Goal: Task Accomplishment & Management: Manage account settings

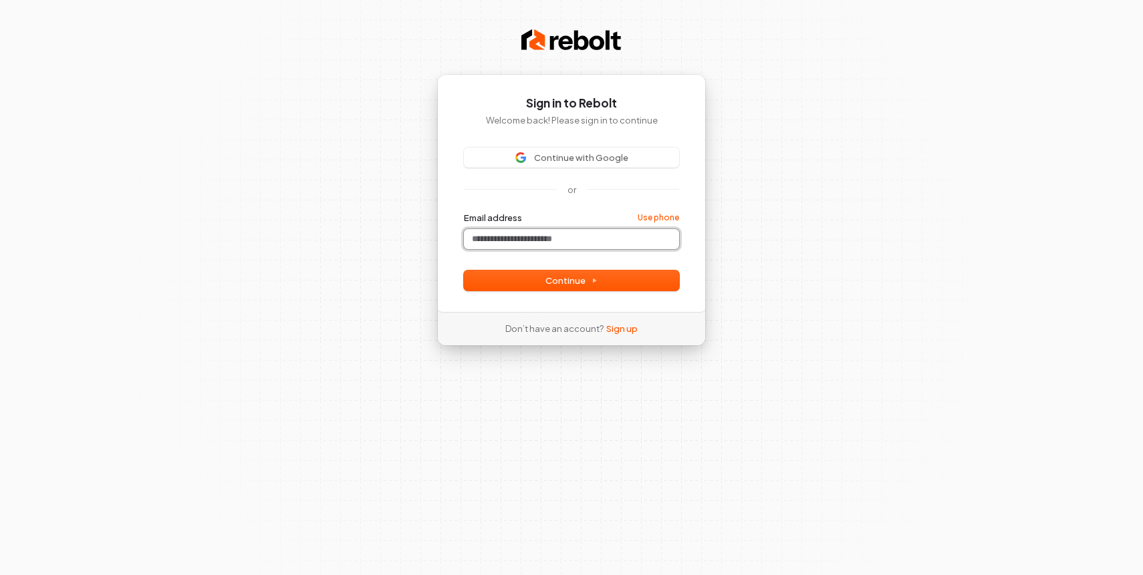
click at [510, 234] on input "Email address" at bounding box center [571, 239] width 215 height 20
paste input "**********"
click at [516, 257] on form "**********" at bounding box center [571, 251] width 215 height 79
click at [549, 279] on span "Continue" at bounding box center [571, 281] width 52 height 12
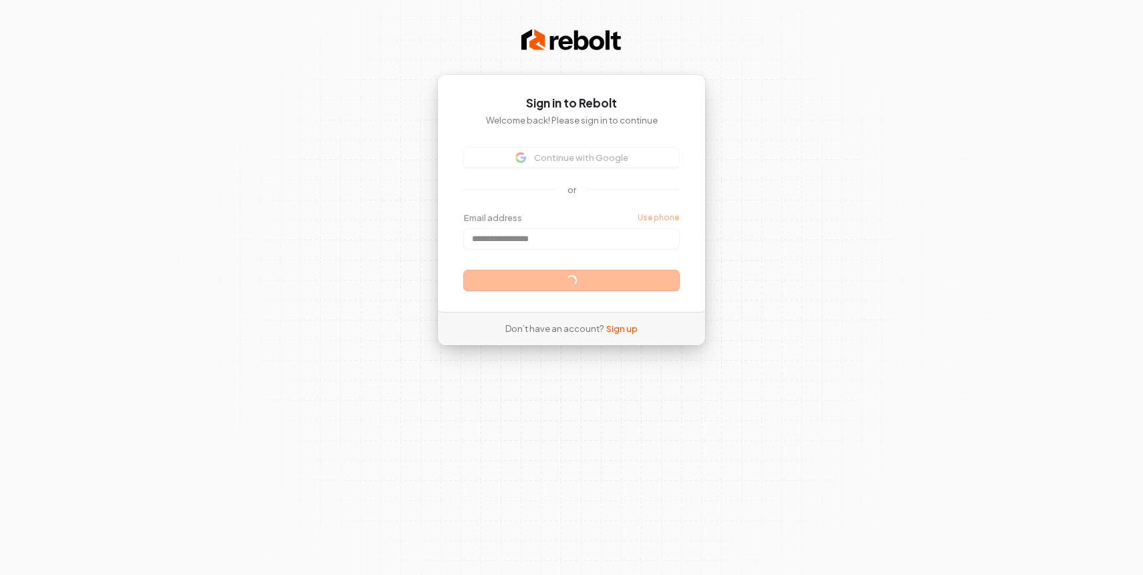
type input "**********"
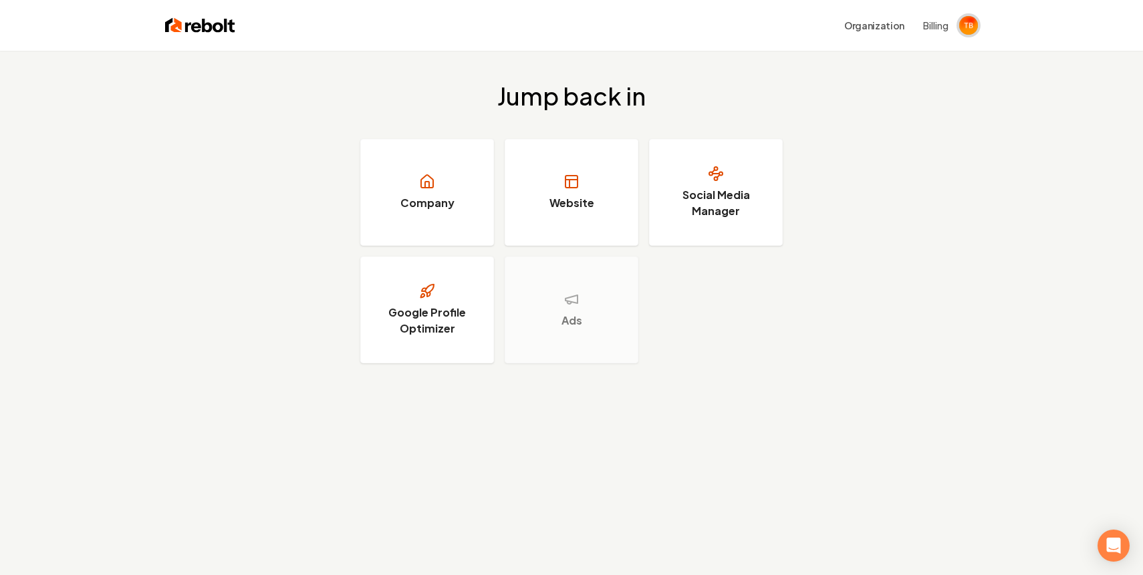
click at [967, 20] on img "Open user button" at bounding box center [968, 25] width 19 height 19
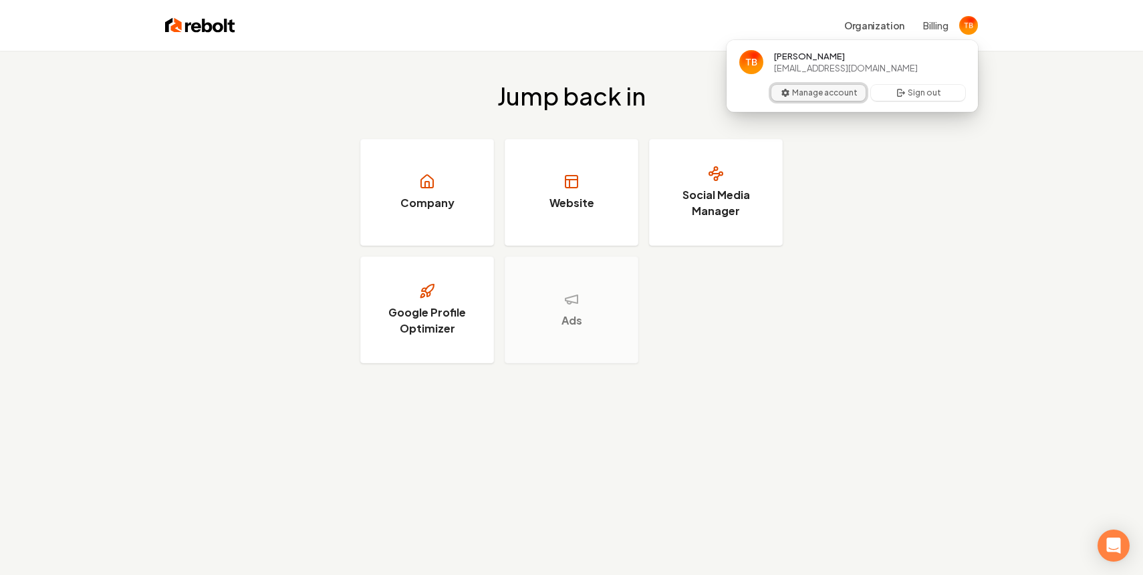
click at [813, 91] on button "Manage account" at bounding box center [818, 93] width 94 height 16
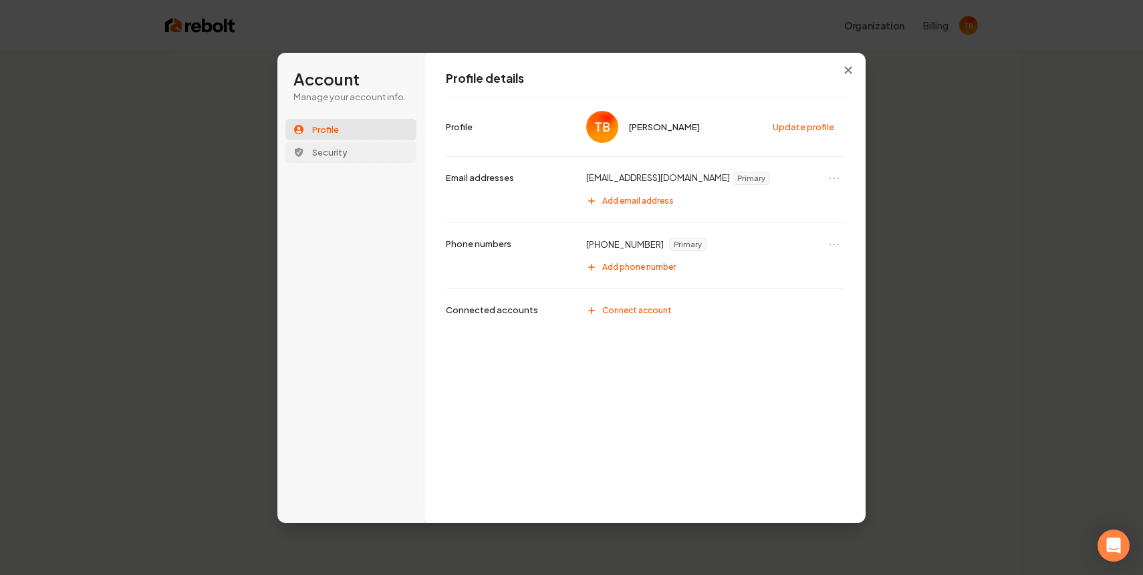
click at [324, 150] on span "Security" at bounding box center [329, 152] width 35 height 12
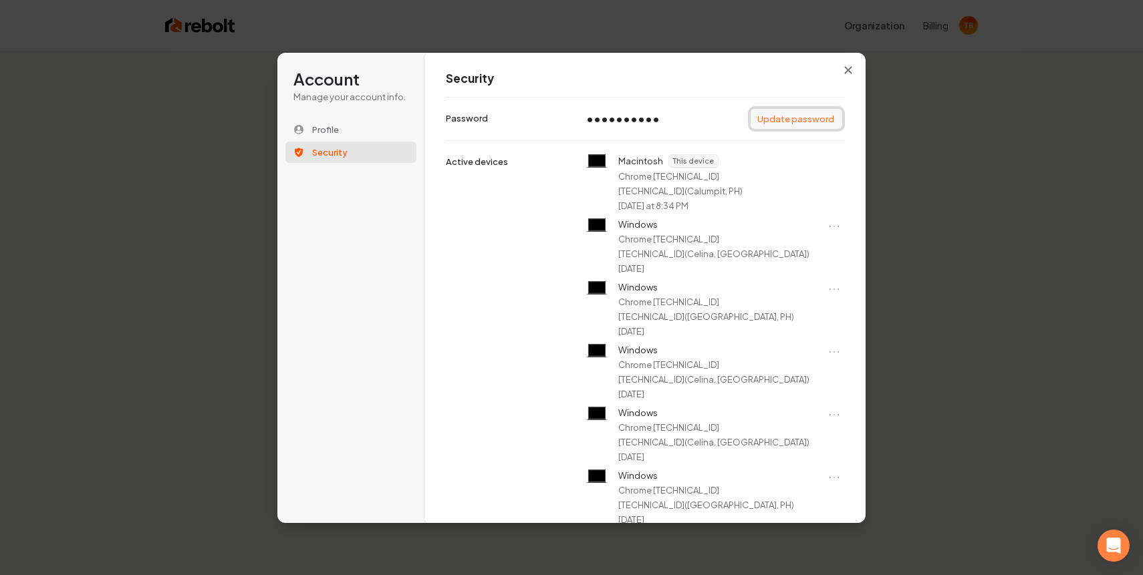
click at [792, 116] on button "Update password" at bounding box center [796, 119] width 92 height 20
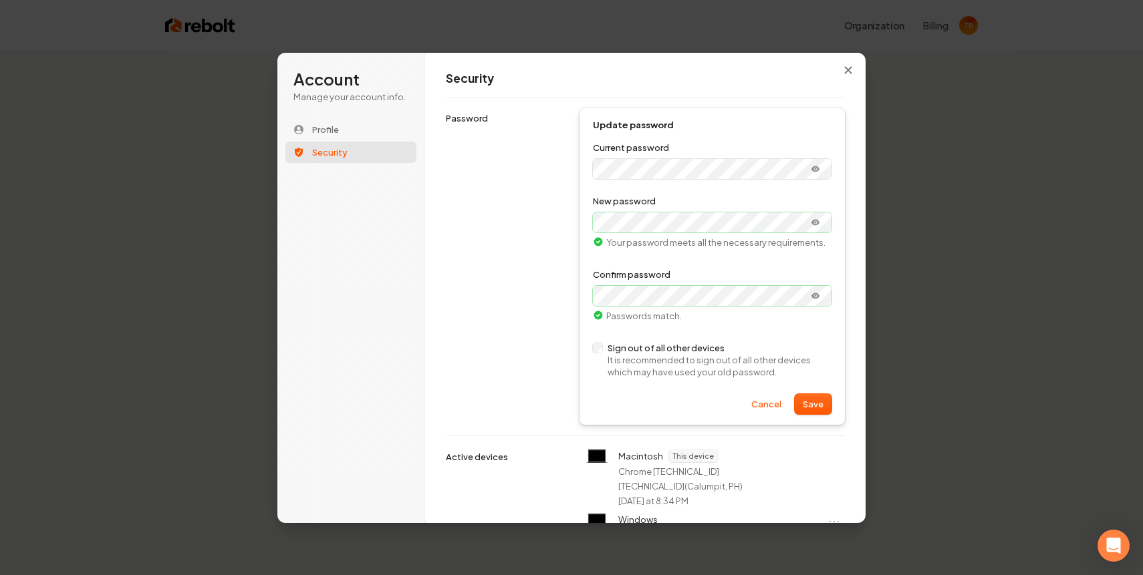
click at [653, 383] on form "**********" at bounding box center [712, 278] width 239 height 273
click at [810, 402] on button "Save" at bounding box center [812, 404] width 37 height 20
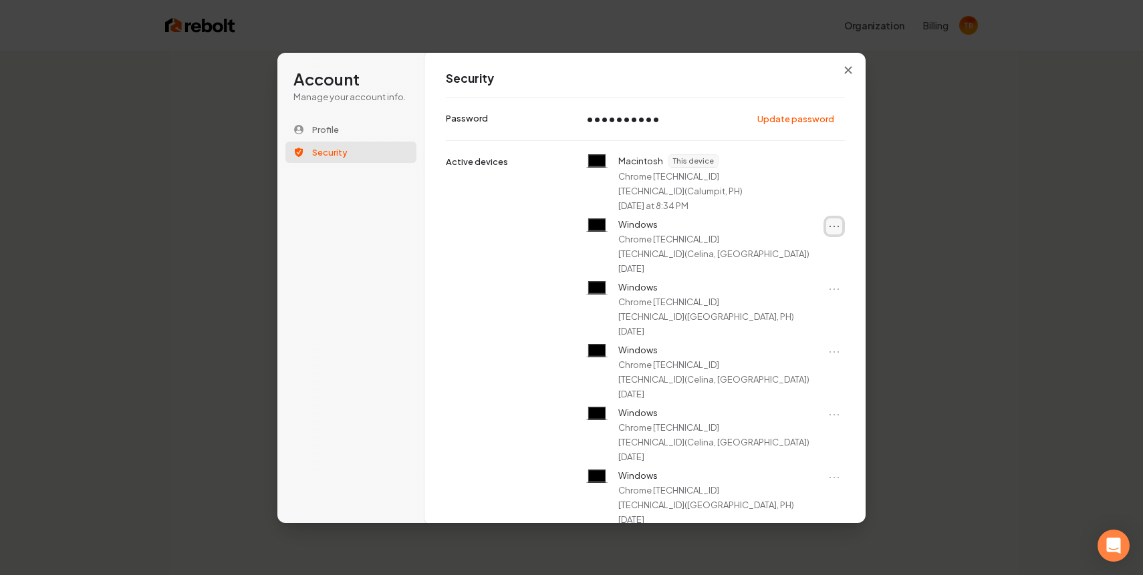
click at [833, 227] on icon "Open menu" at bounding box center [833, 226] width 13 height 13
click at [833, 227] on icon "Close menu" at bounding box center [833, 226] width 13 height 13
click at [831, 296] on icon "Open menu" at bounding box center [833, 289] width 13 height 13
click at [786, 323] on button "Sign out of device" at bounding box center [798, 324] width 85 height 17
click at [832, 296] on icon "Open menu" at bounding box center [833, 289] width 13 height 13
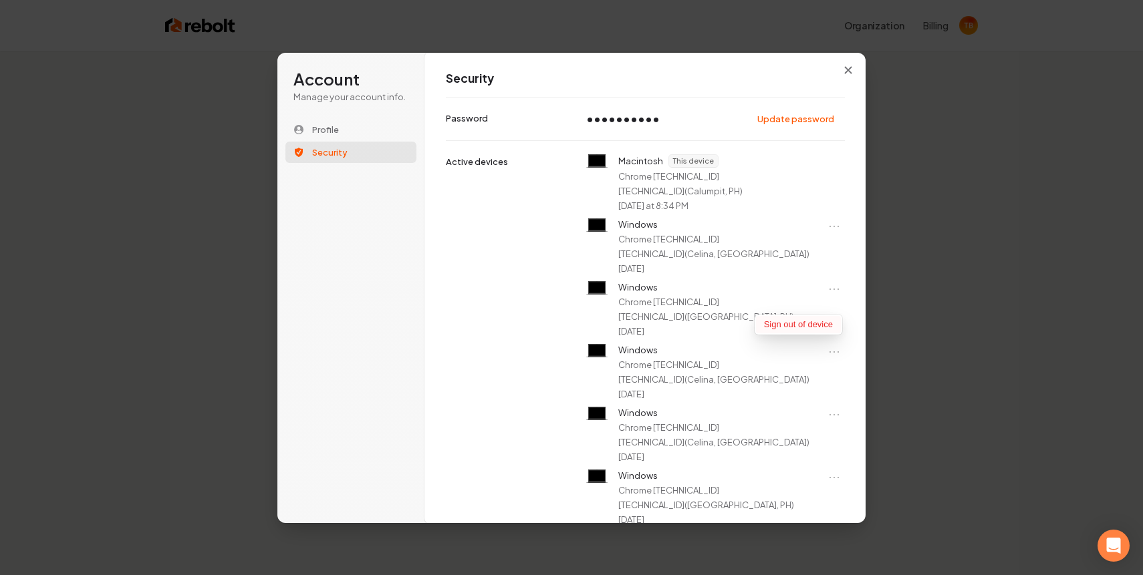
click at [777, 321] on button "Sign out of device" at bounding box center [798, 324] width 85 height 17
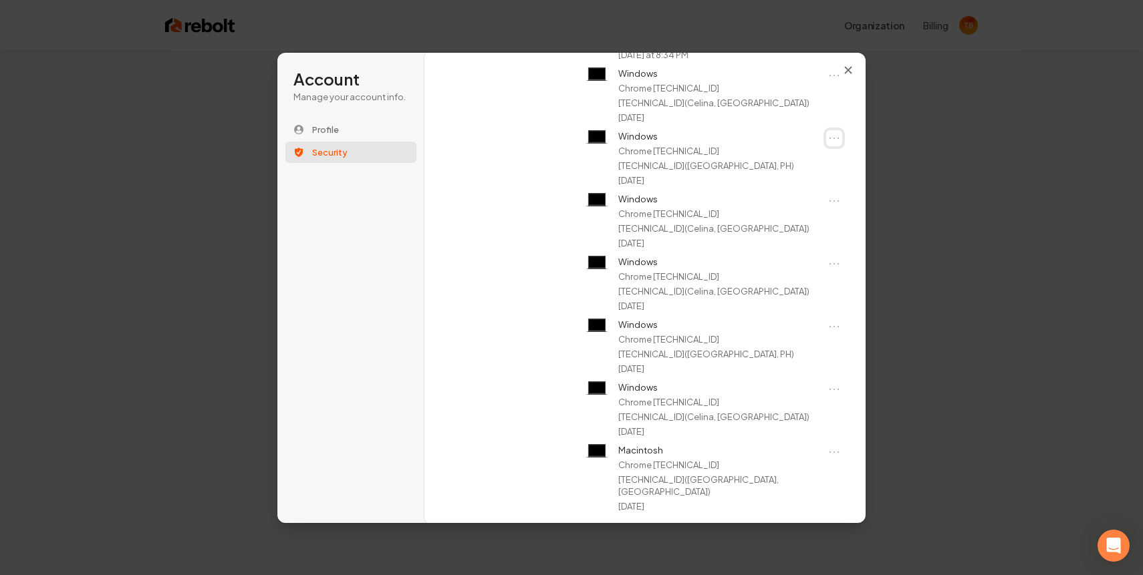
scroll to position [157, 0]
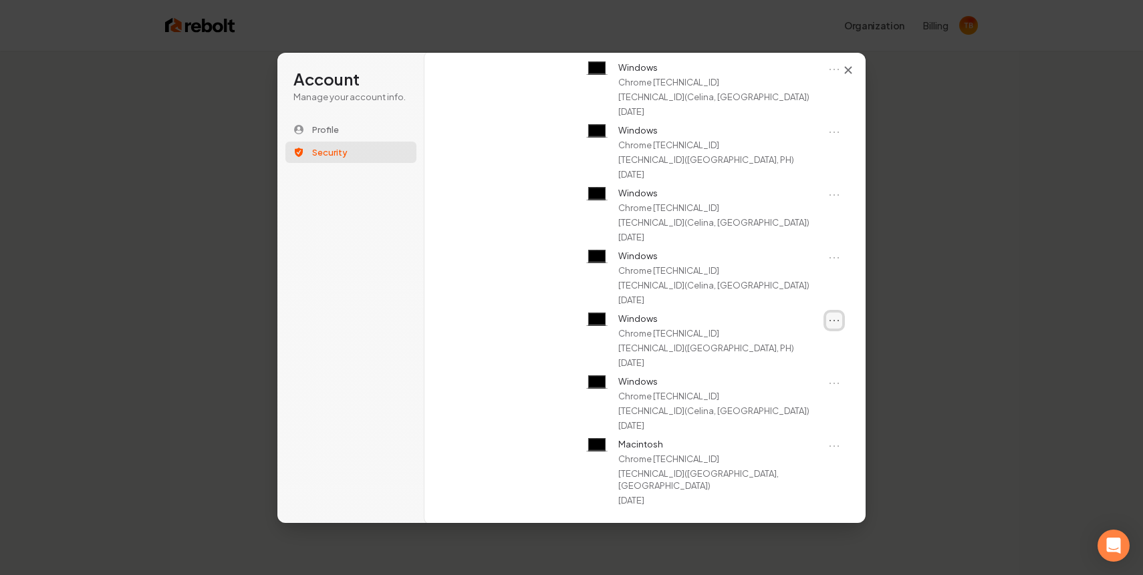
click at [833, 327] on icon "Open menu" at bounding box center [833, 320] width 13 height 13
click at [792, 379] on button "Sign out of device" at bounding box center [798, 379] width 85 height 17
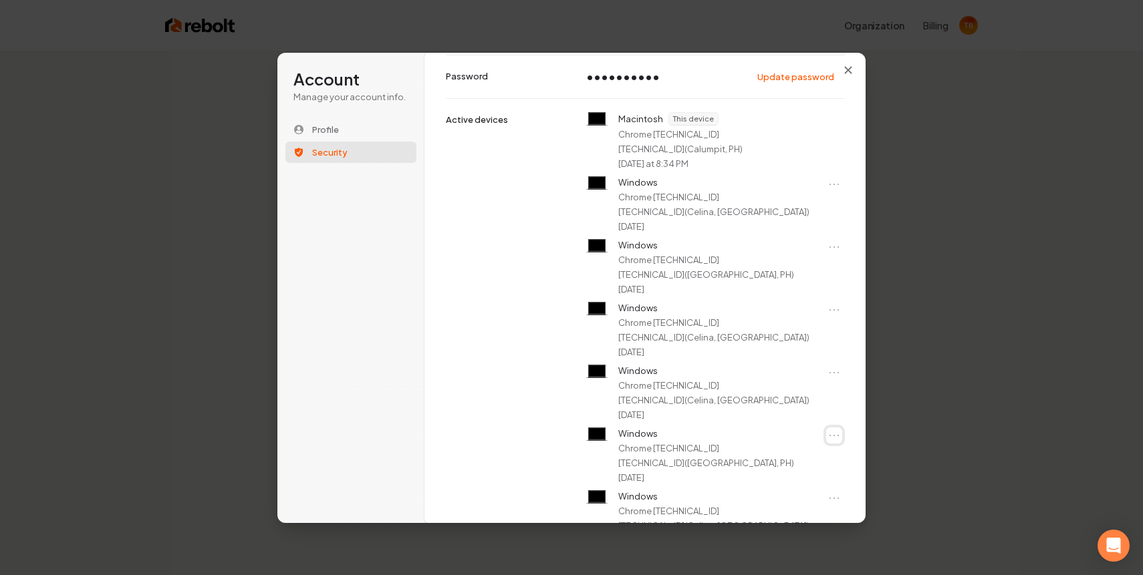
scroll to position [0, 0]
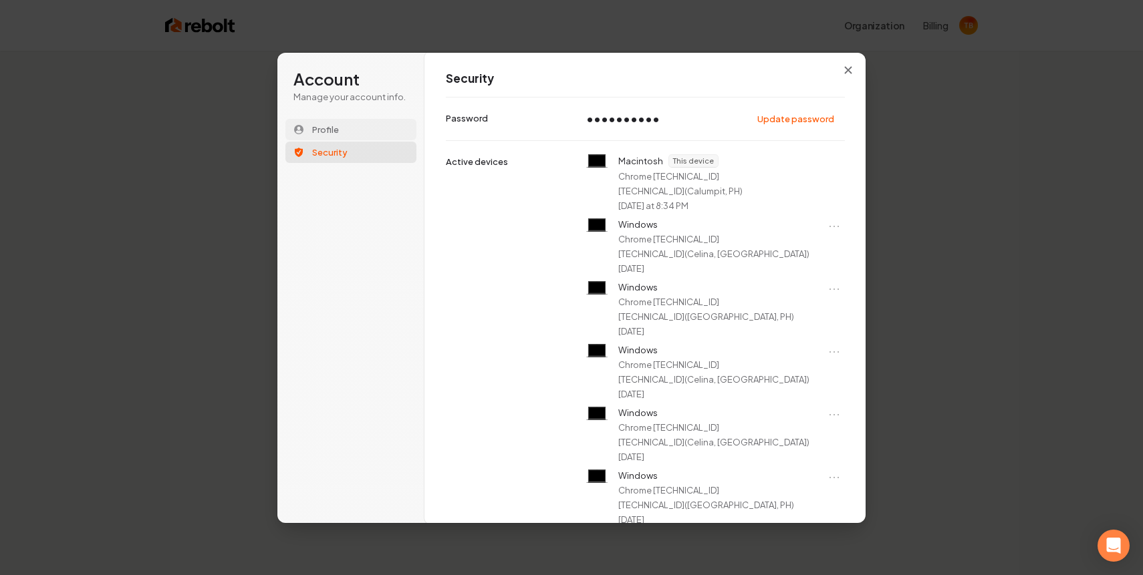
click at [319, 126] on span "Profile" at bounding box center [325, 130] width 27 height 12
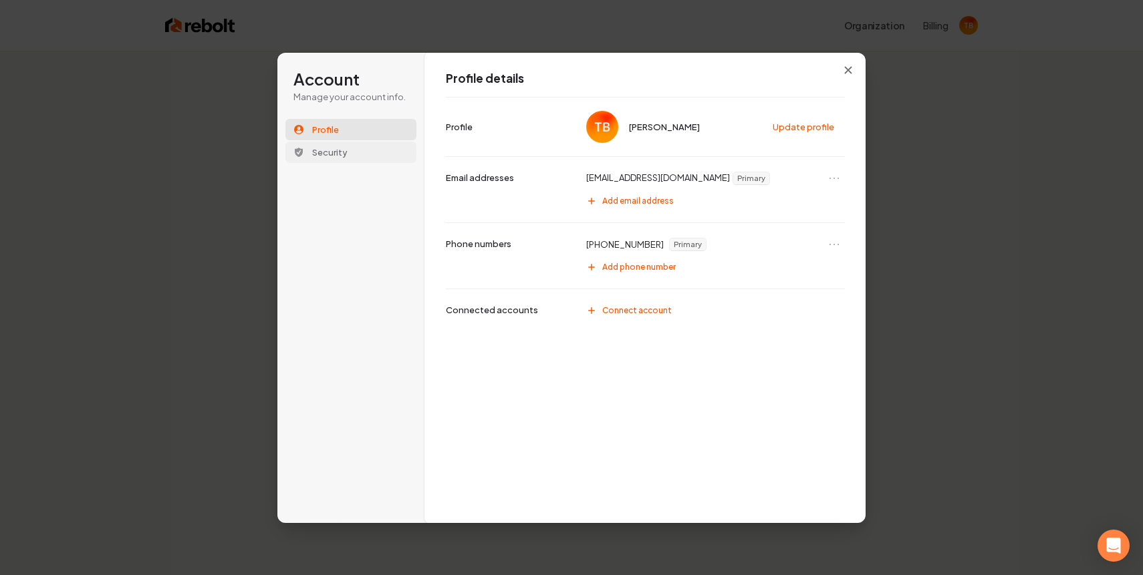
click at [313, 150] on span "Security" at bounding box center [329, 152] width 35 height 12
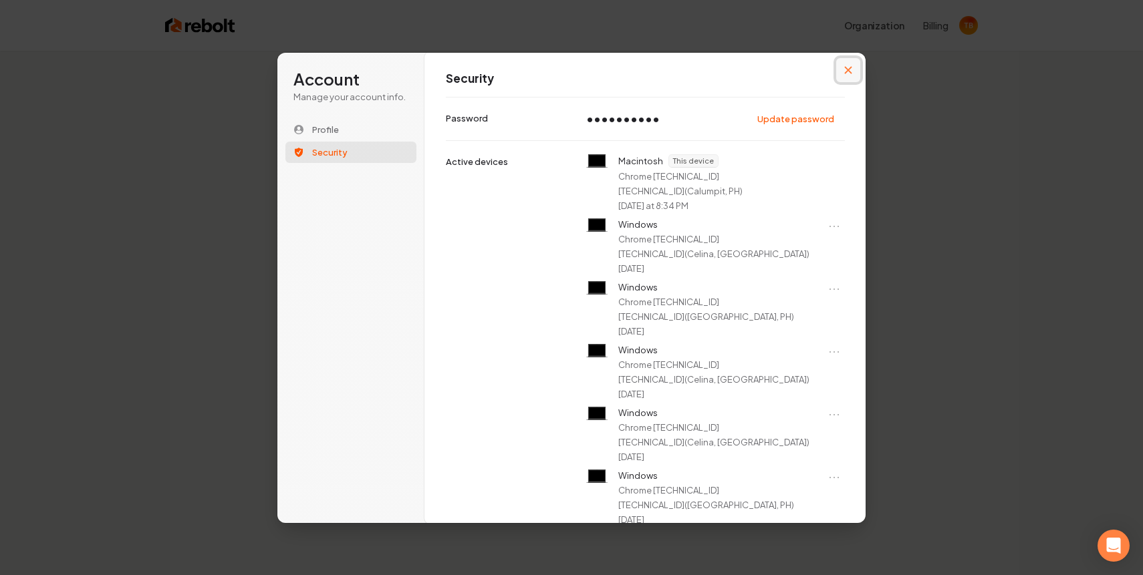
click at [849, 63] on button "Close modal" at bounding box center [848, 70] width 24 height 24
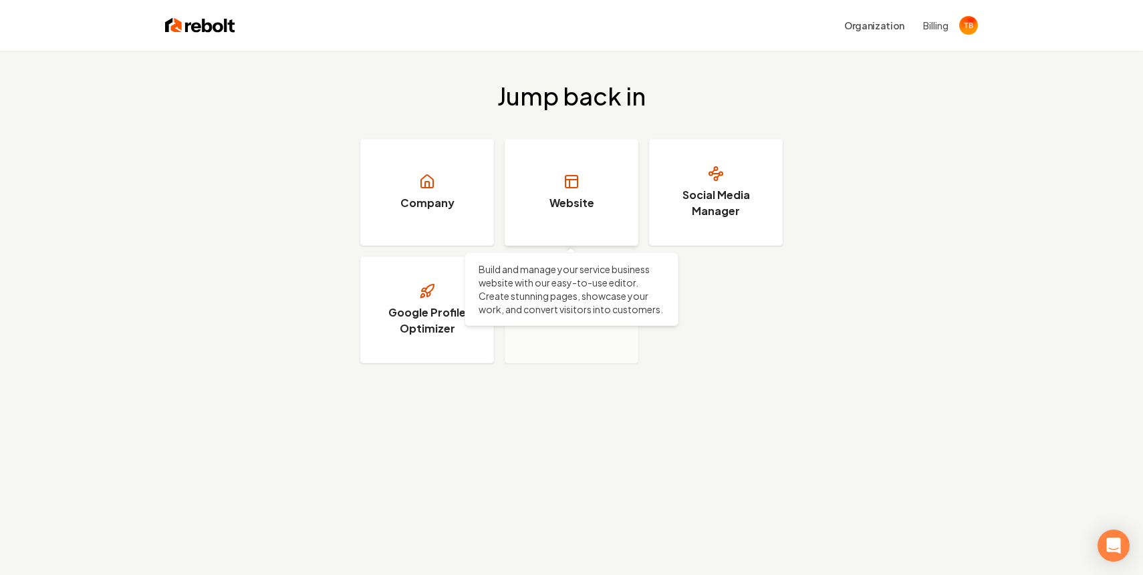
click at [563, 188] on link "Website" at bounding box center [571, 192] width 134 height 107
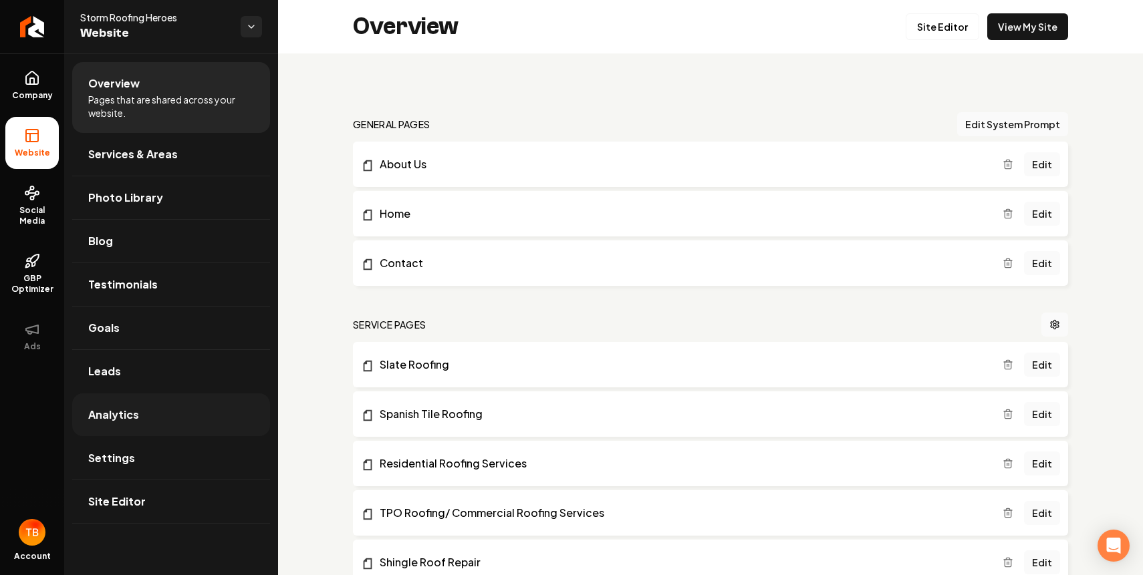
click at [105, 411] on span "Analytics" at bounding box center [113, 415] width 51 height 16
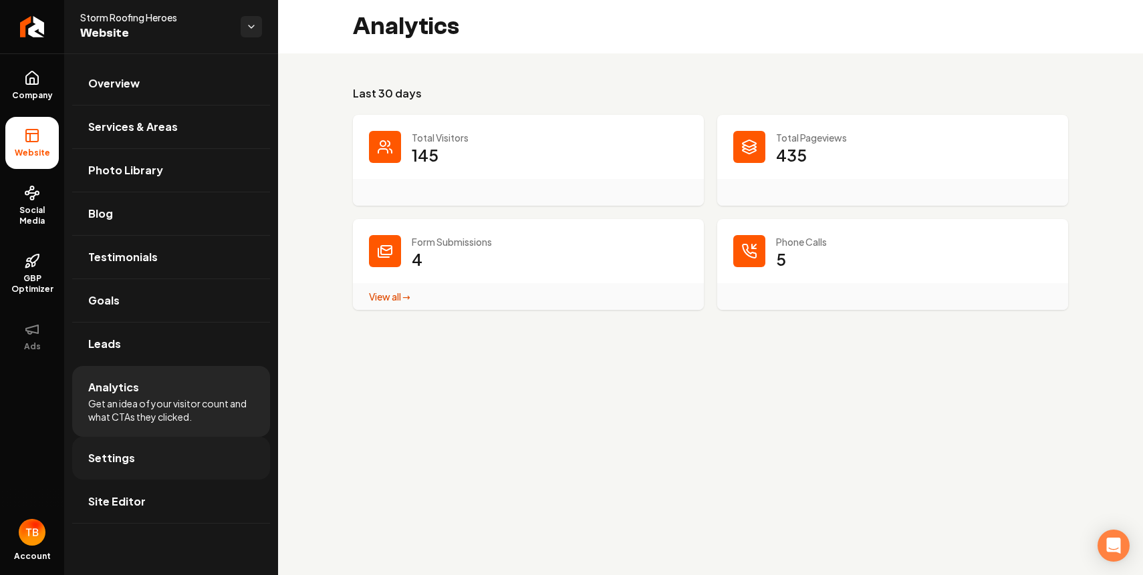
click at [109, 454] on span "Settings" at bounding box center [111, 458] width 47 height 16
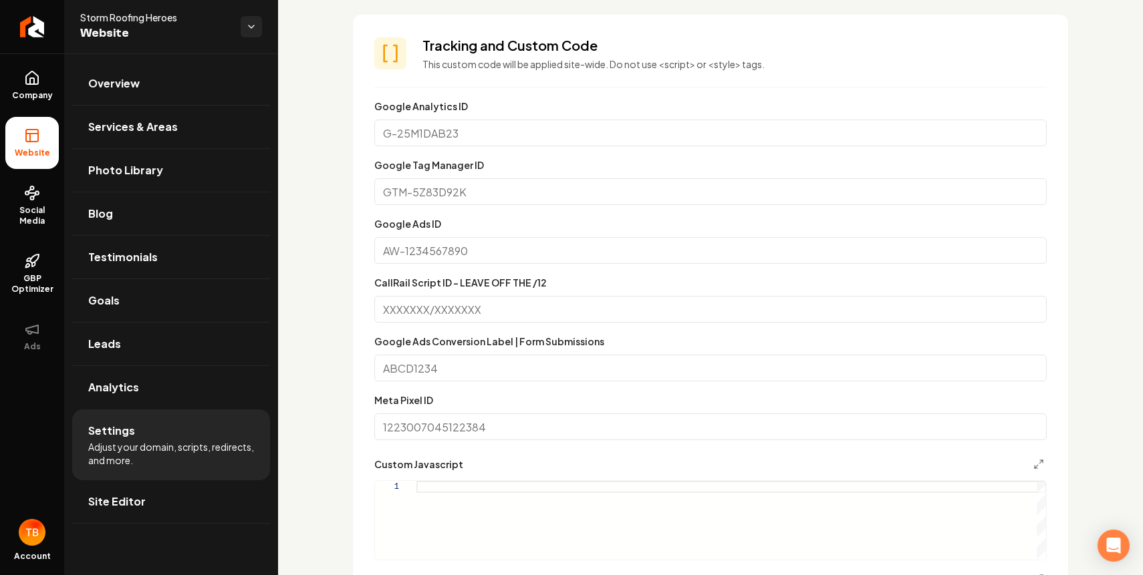
scroll to position [677, 0]
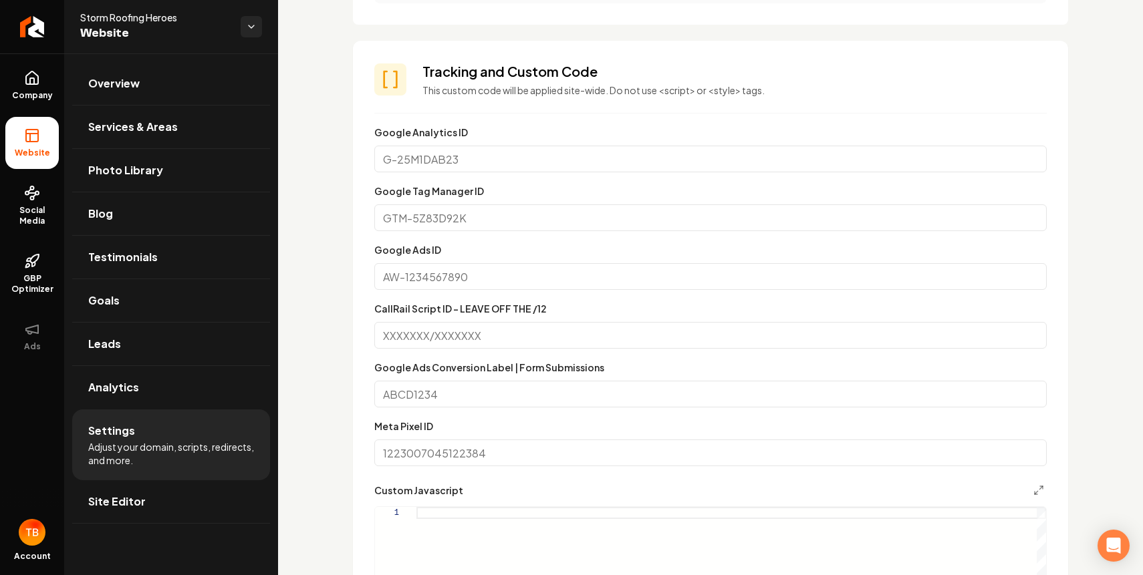
click at [472, 157] on input "Google Analytics ID" at bounding box center [710, 159] width 672 height 27
click at [484, 120] on section "**********" at bounding box center [710, 412] width 715 height 742
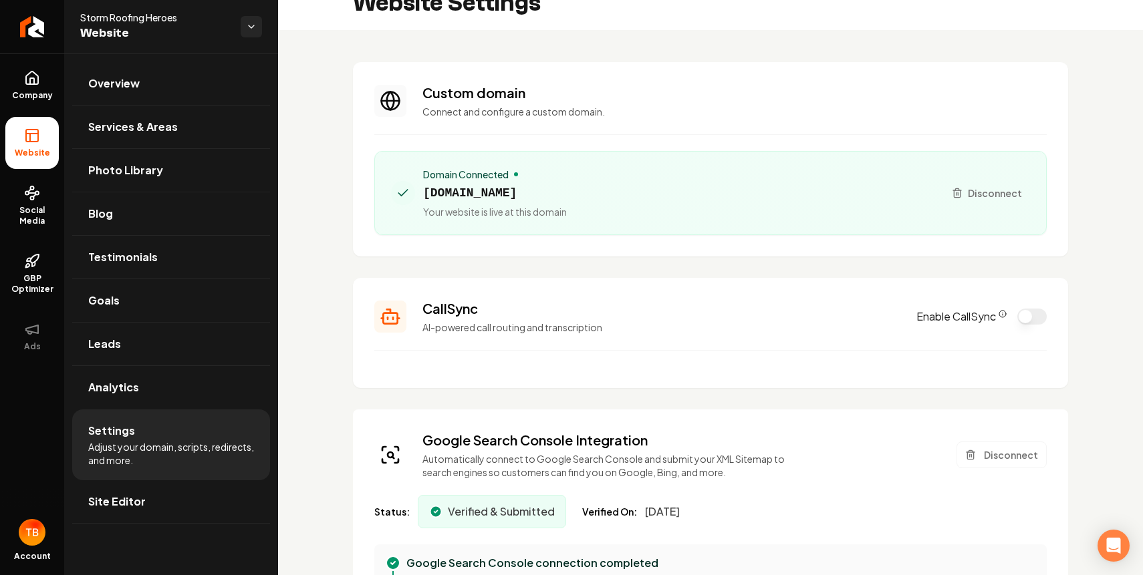
scroll to position [0, 0]
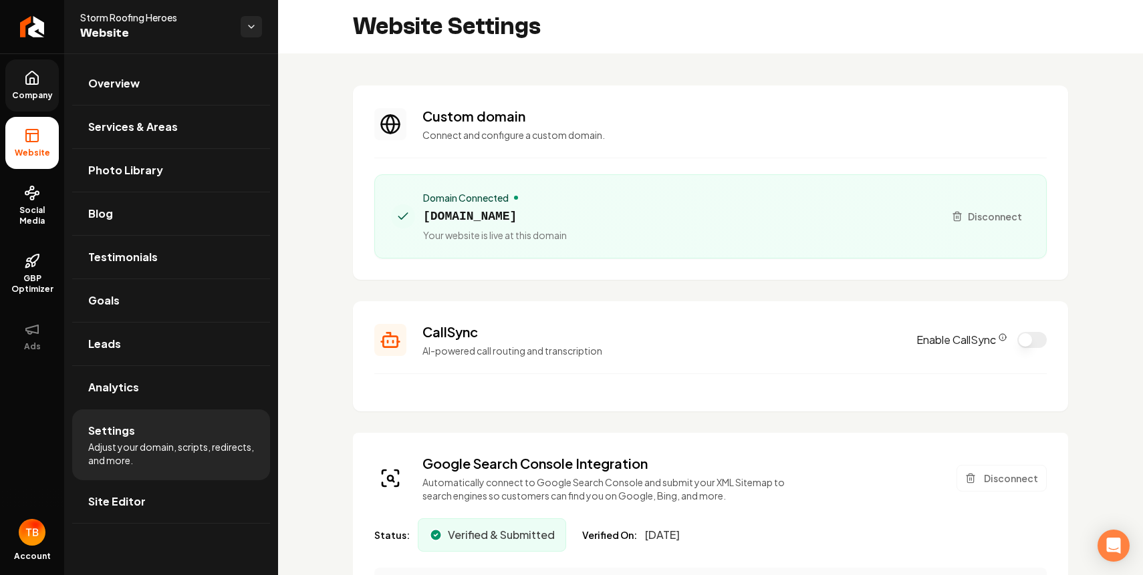
click at [31, 75] on icon at bounding box center [32, 78] width 16 height 16
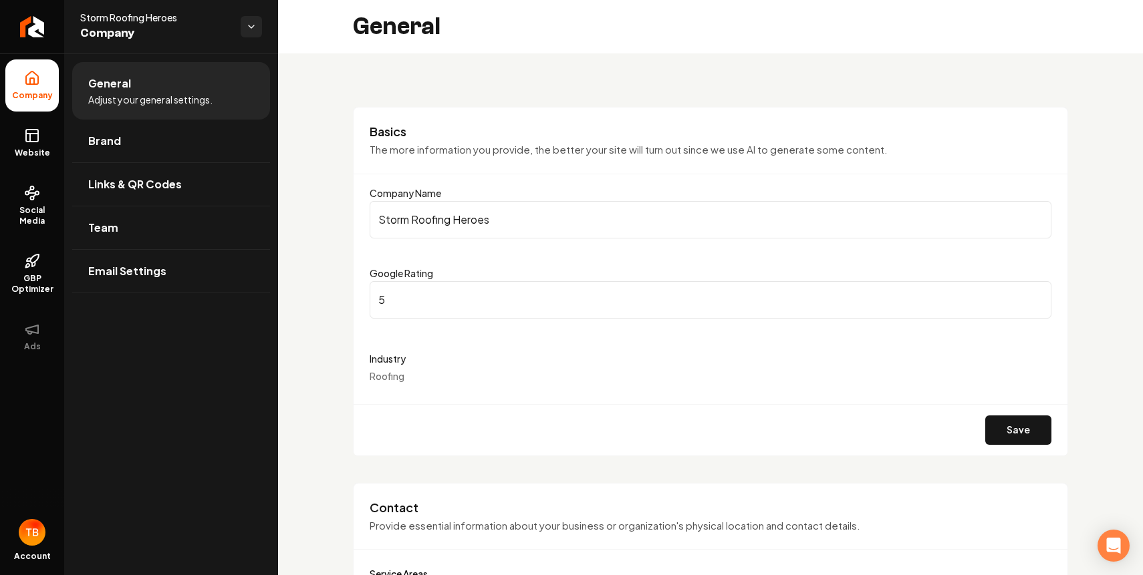
click at [585, 36] on div "General" at bounding box center [710, 26] width 865 height 53
